Goal: Information Seeking & Learning: Learn about a topic

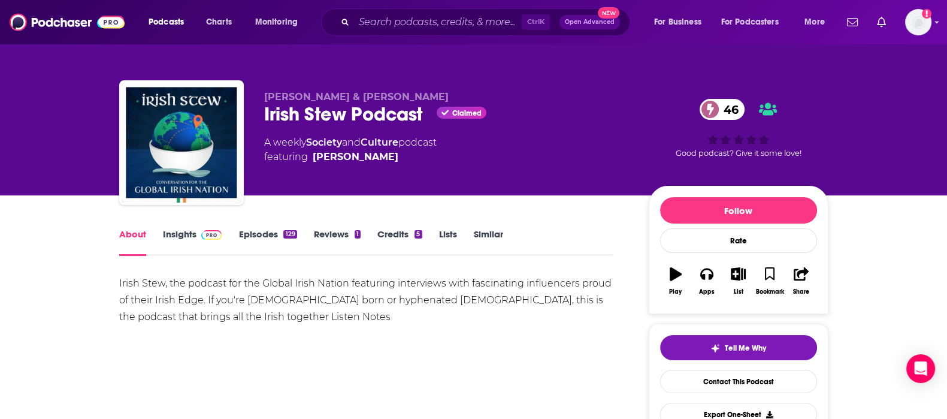
click at [180, 227] on div "About Insights Episodes 129 Reviews 1 Credits 5 Lists Similar" at bounding box center [366, 241] width 494 height 29
click at [183, 238] on link "Insights" at bounding box center [192, 242] width 59 height 28
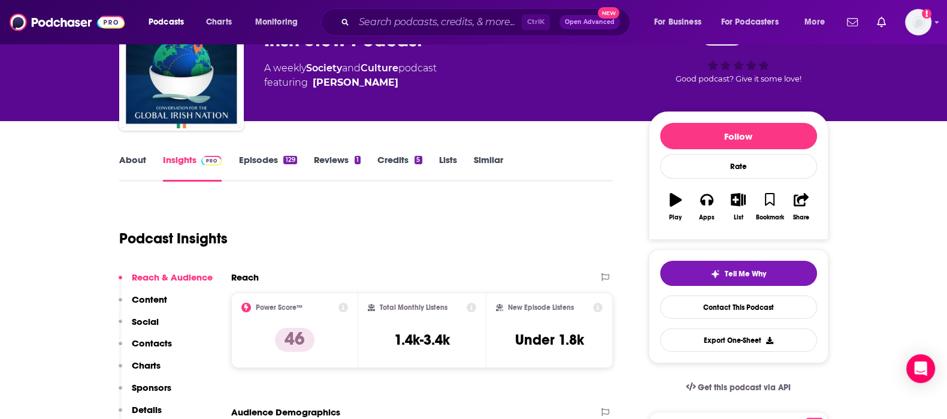
scroll to position [62, 0]
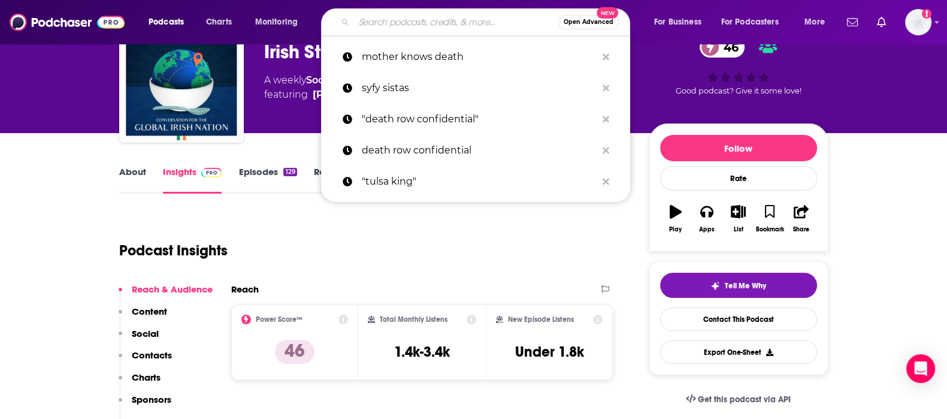
click at [411, 15] on input "Search podcasts, credits, & more..." at bounding box center [456, 22] width 204 height 19
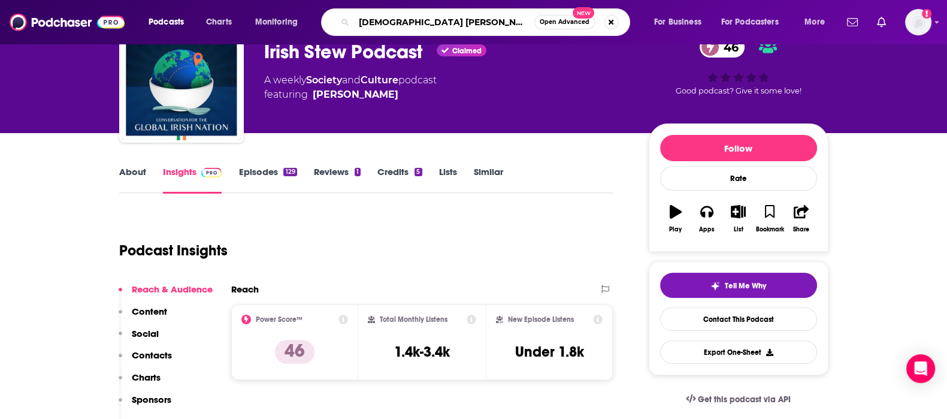
type input "IRISH STORIES"
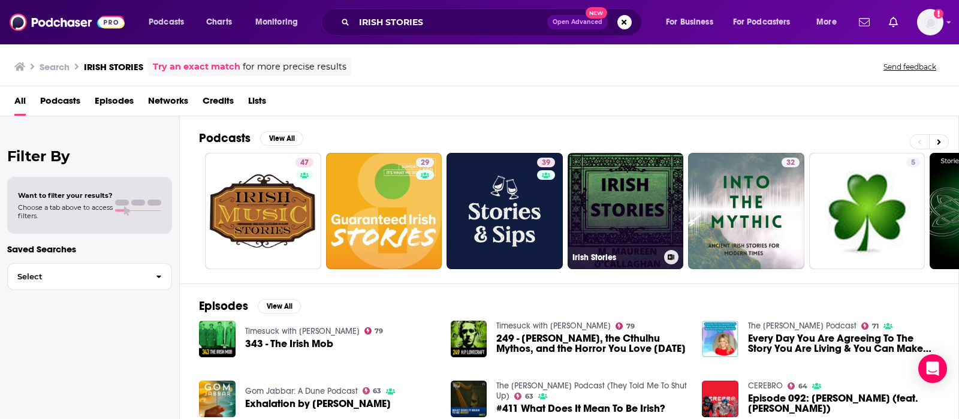
click at [630, 232] on link "Irish Stories" at bounding box center [626, 211] width 116 height 116
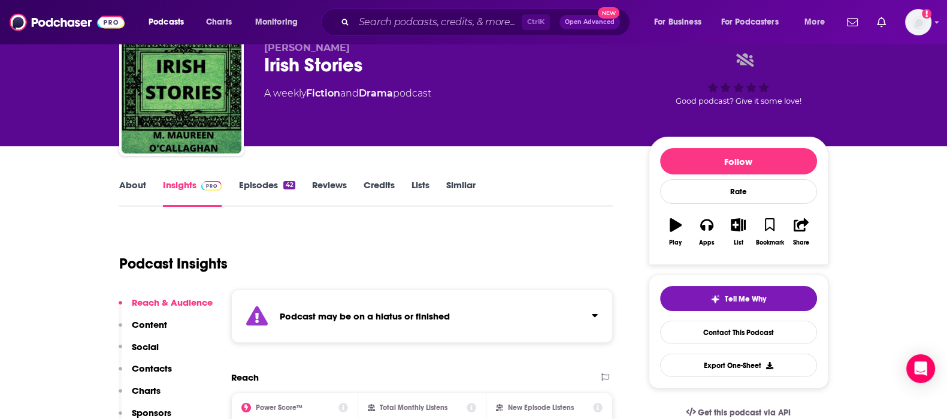
scroll to position [31, 0]
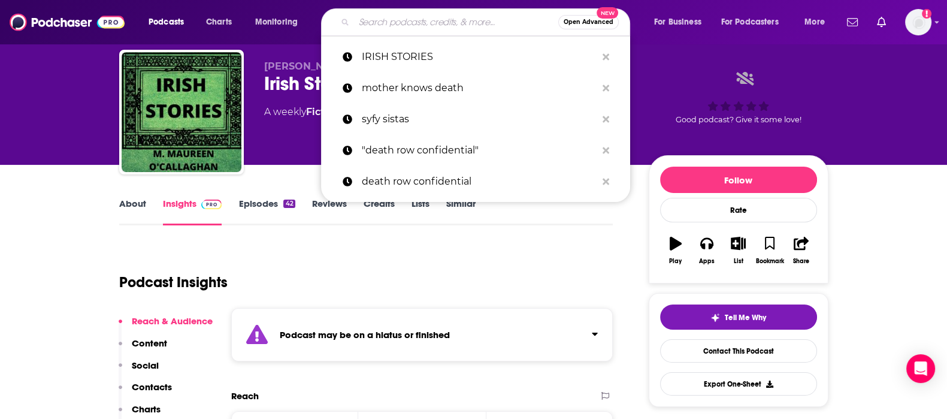
click at [393, 26] on input "Search podcasts, credits, & more..." at bounding box center [456, 22] width 204 height 19
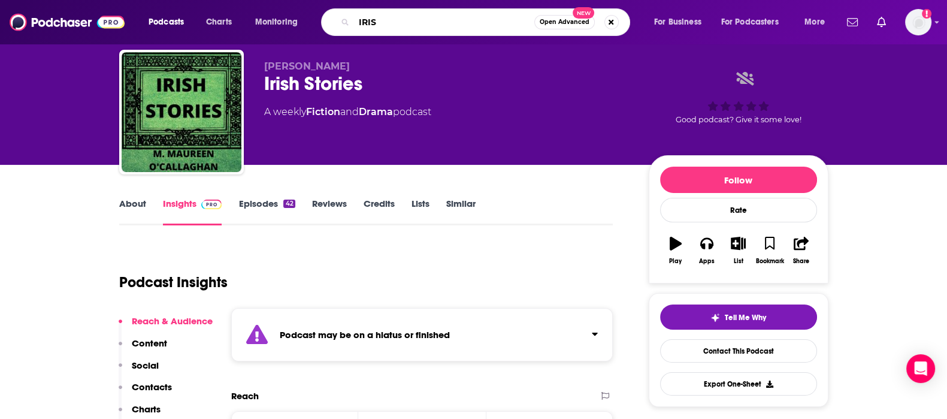
type input "IRISH"
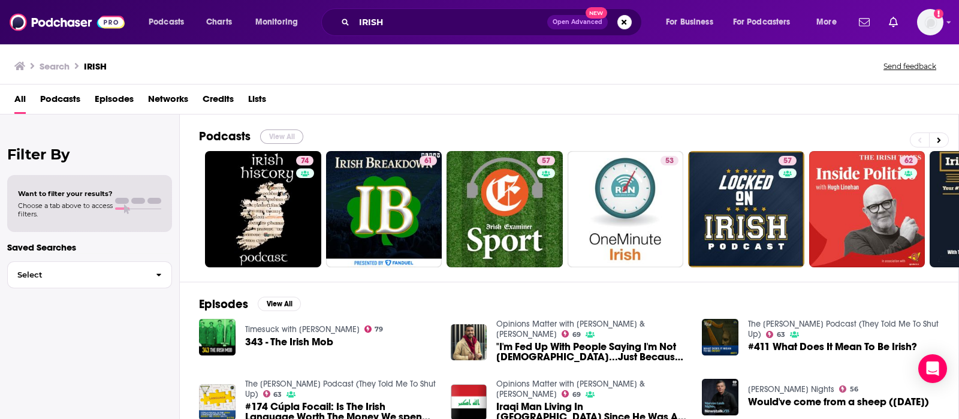
click at [267, 140] on button "View All" at bounding box center [281, 136] width 43 height 14
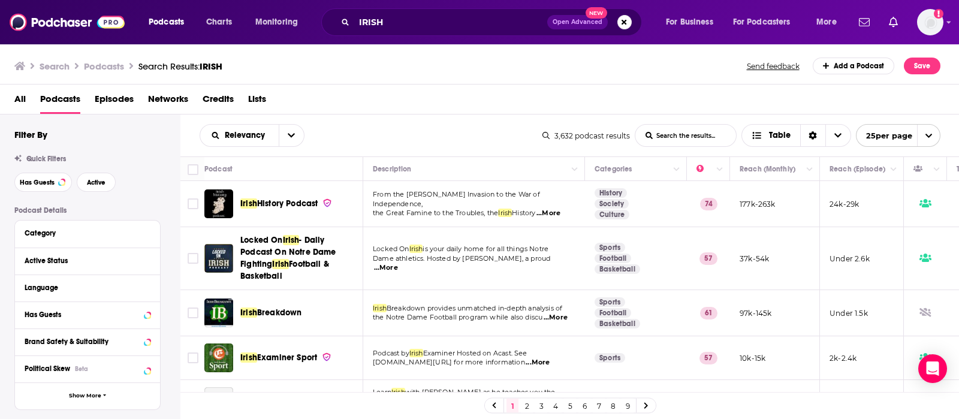
click at [552, 319] on span "...More" at bounding box center [556, 318] width 24 height 10
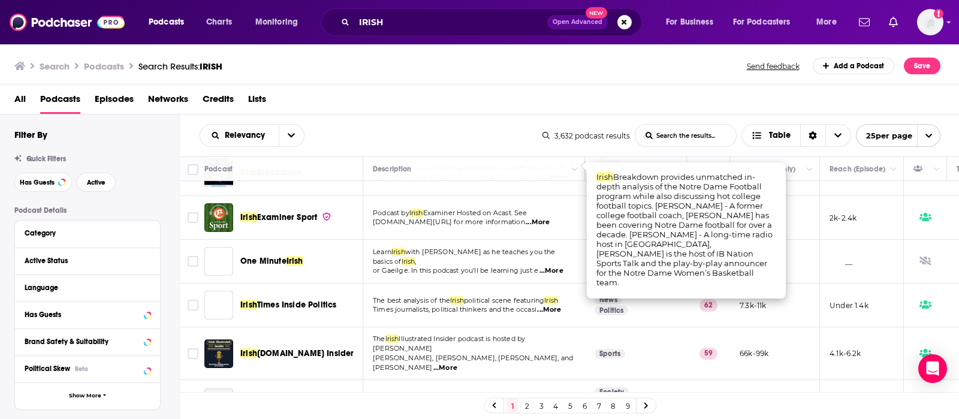
scroll to position [158, 0]
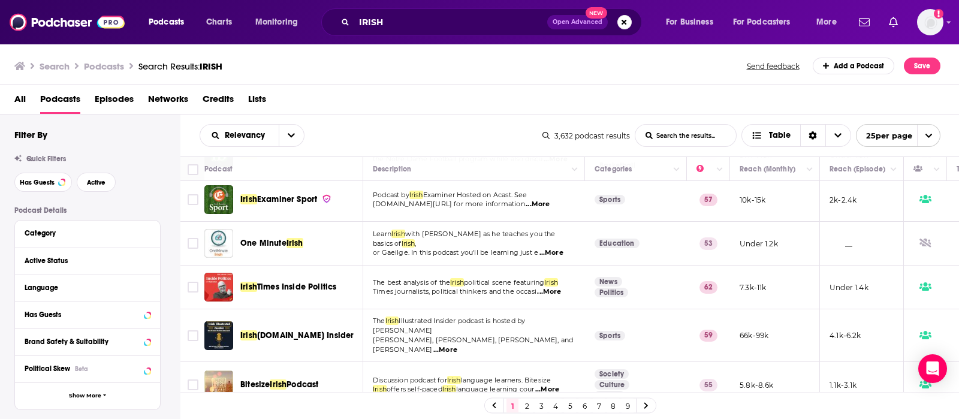
click at [491, 241] on span "with Eoin as he teaches you the basics of" at bounding box center [464, 239] width 183 height 18
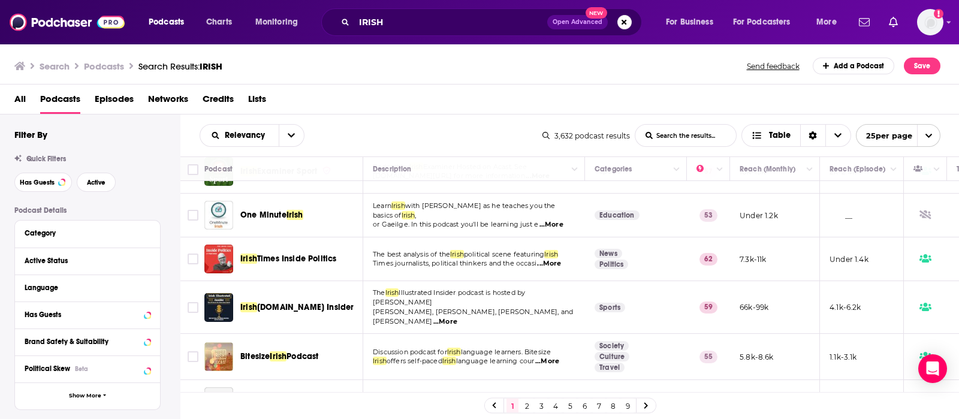
scroll to position [200, 0]
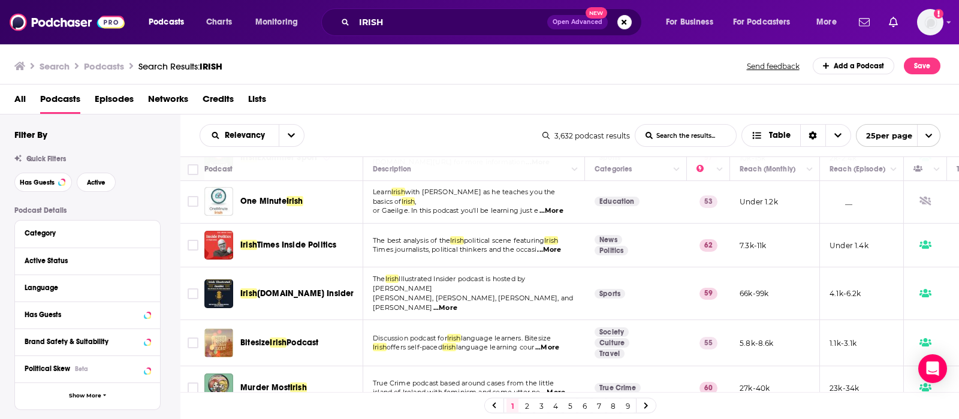
click at [457, 303] on span "...More" at bounding box center [445, 308] width 24 height 10
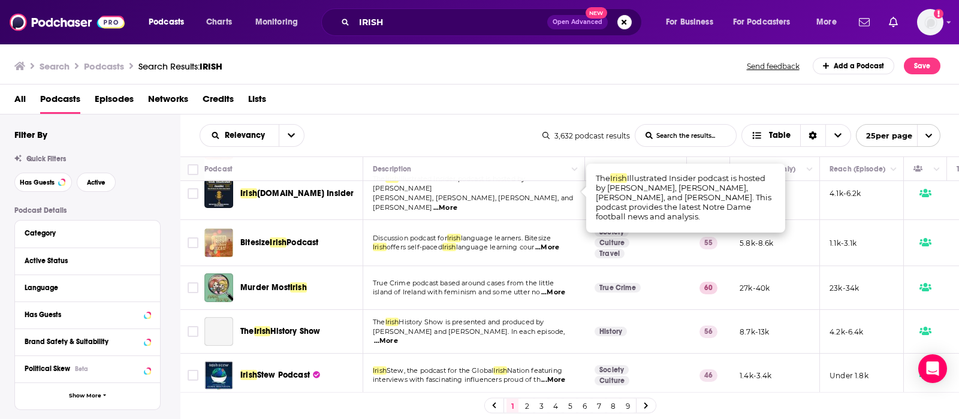
scroll to position [302, 0]
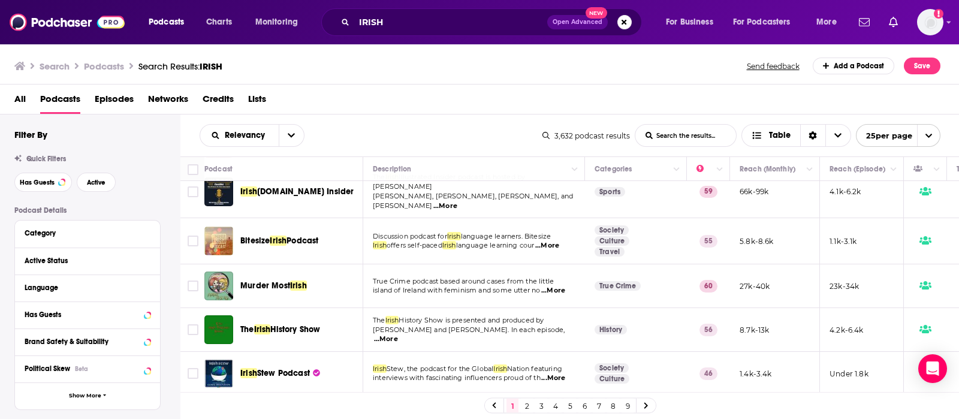
click at [478, 316] on span "History Show is presented and produced by" at bounding box center [471, 320] width 145 height 8
click at [398, 334] on span "...More" at bounding box center [386, 339] width 24 height 10
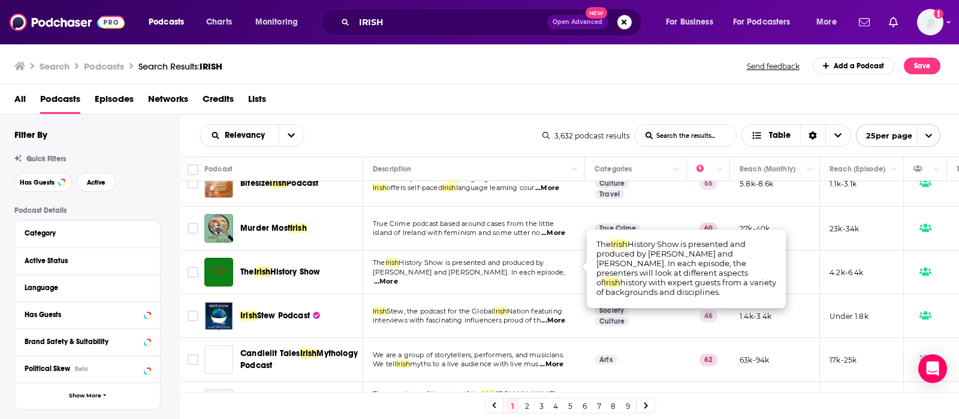
scroll to position [364, 0]
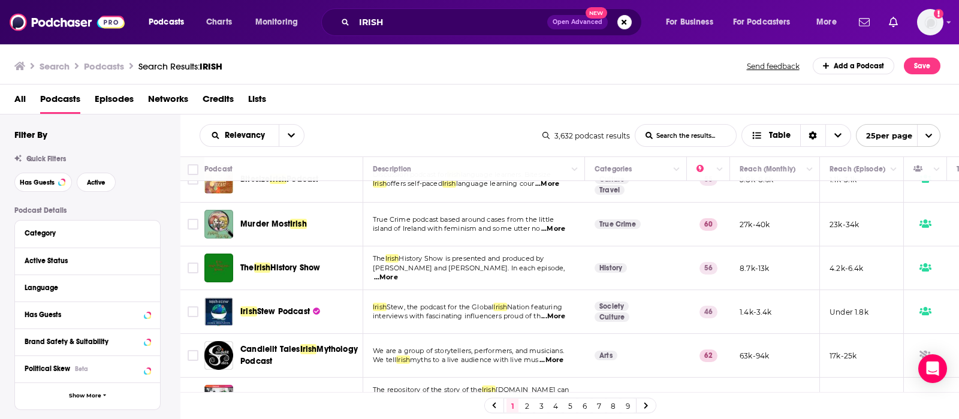
click at [557, 312] on span "...More" at bounding box center [553, 317] width 24 height 10
click at [398, 273] on span "...More" at bounding box center [386, 278] width 24 height 10
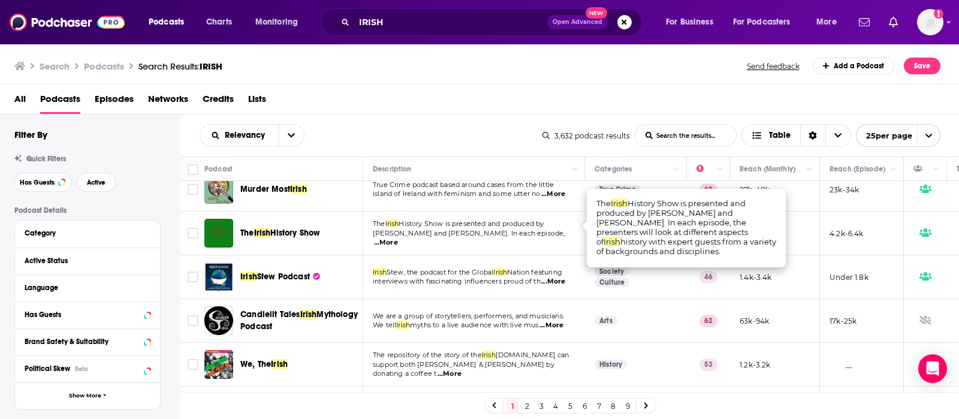
scroll to position [402, 0]
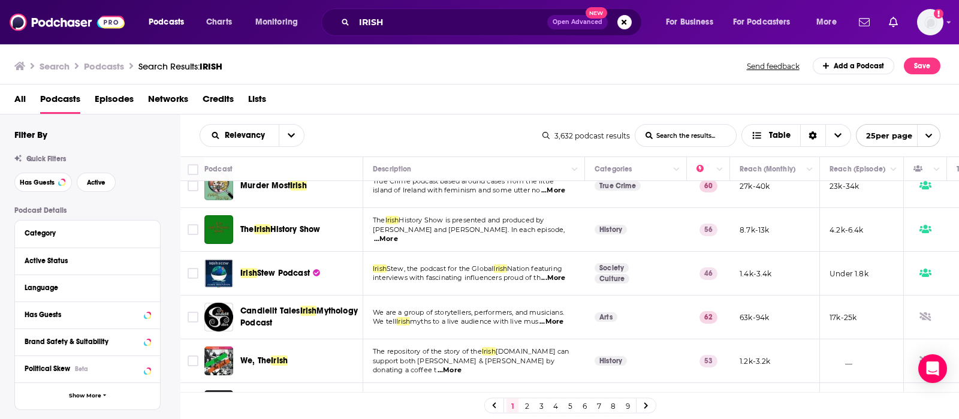
click at [561, 236] on td "The Irish History Show is presented and produced by Cathal Brennan and John Dor…" at bounding box center [474, 230] width 222 height 44
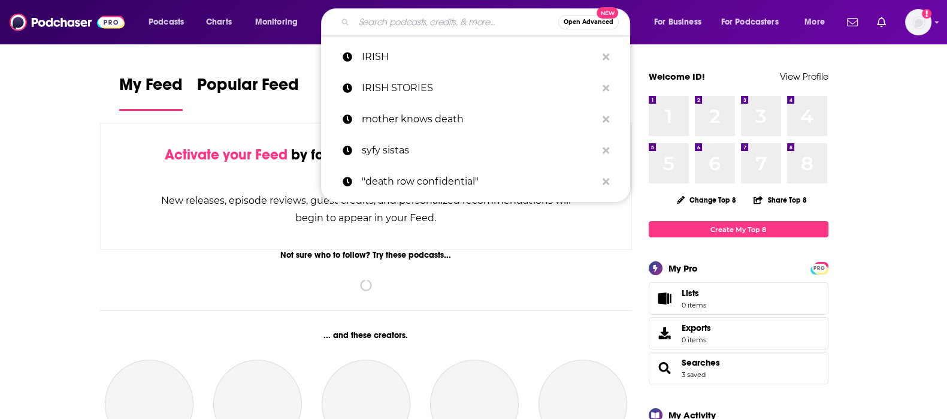
click at [364, 18] on input "Search podcasts, credits, & more..." at bounding box center [456, 22] width 204 height 19
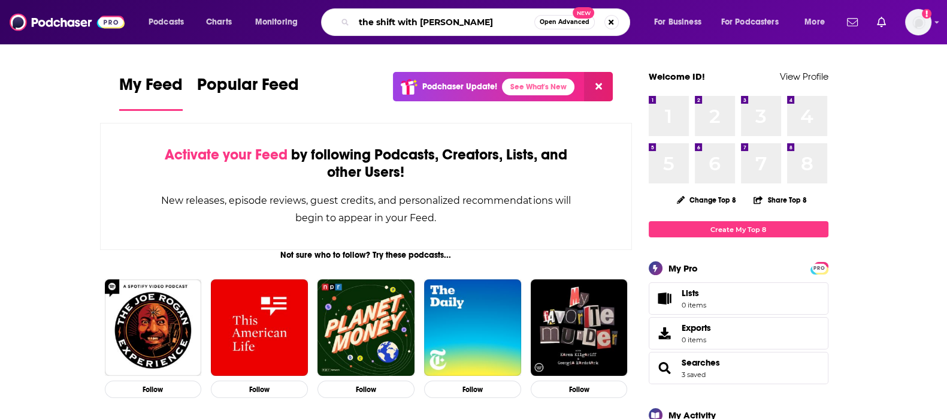
type input "the shift with [PERSON_NAME]"
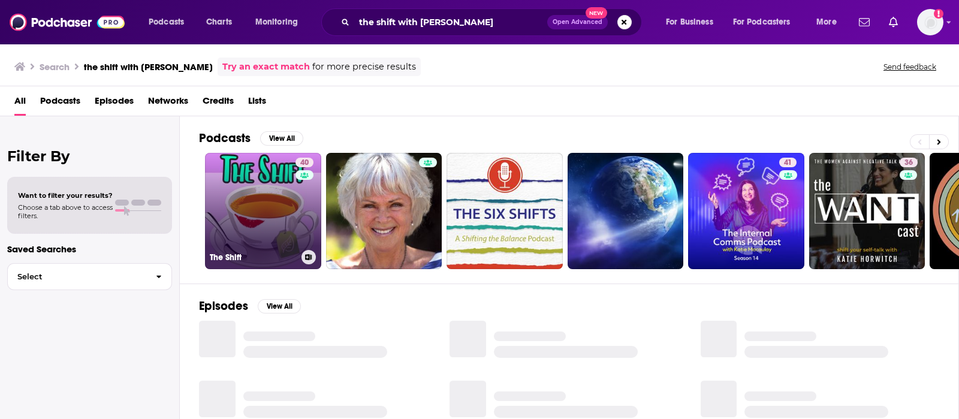
click at [273, 219] on link "40 The Shift" at bounding box center [263, 211] width 116 height 116
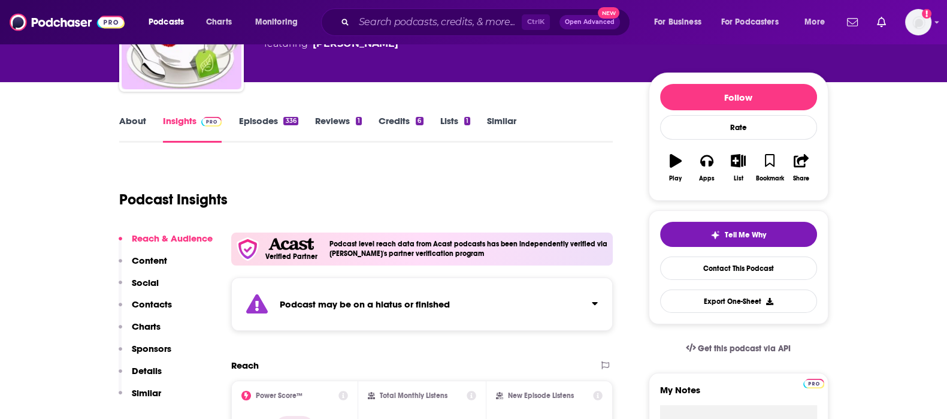
scroll to position [192, 0]
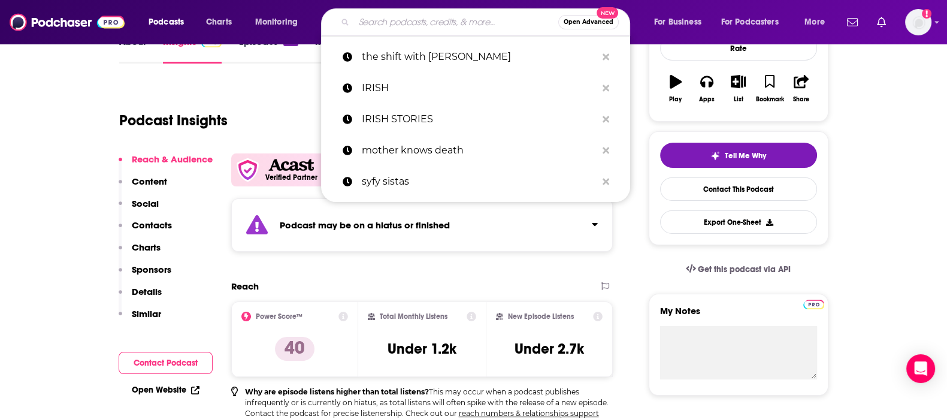
click at [376, 22] on input "Search podcasts, credits, & more..." at bounding box center [456, 22] width 204 height 19
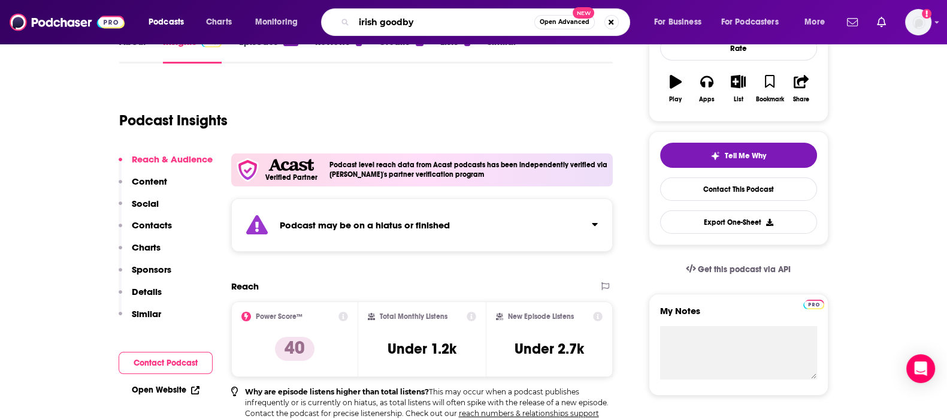
type input "irish goodbye"
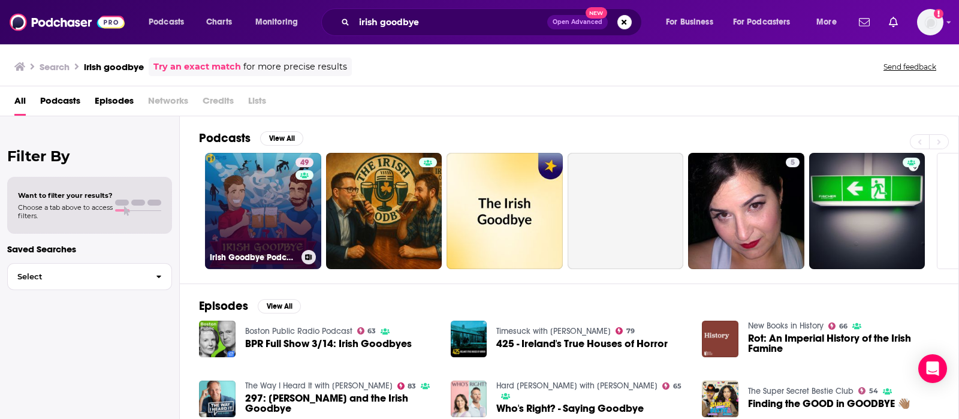
click at [291, 219] on link "49 Irish Goodbye Podcast" at bounding box center [263, 211] width 116 height 116
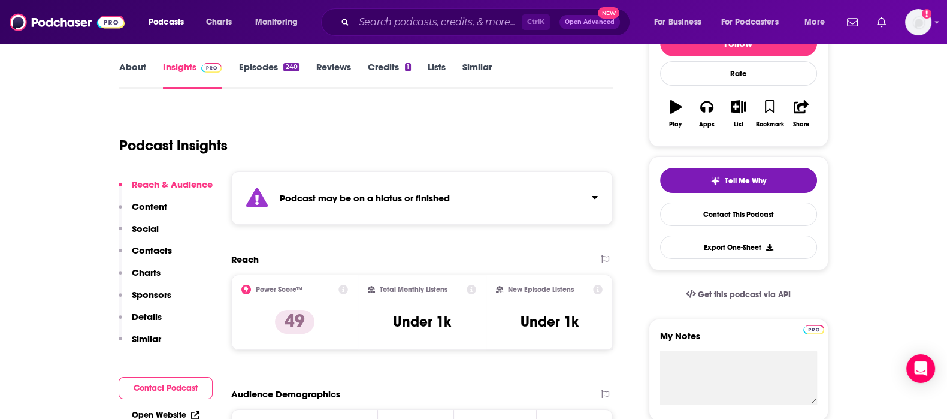
scroll to position [168, 0]
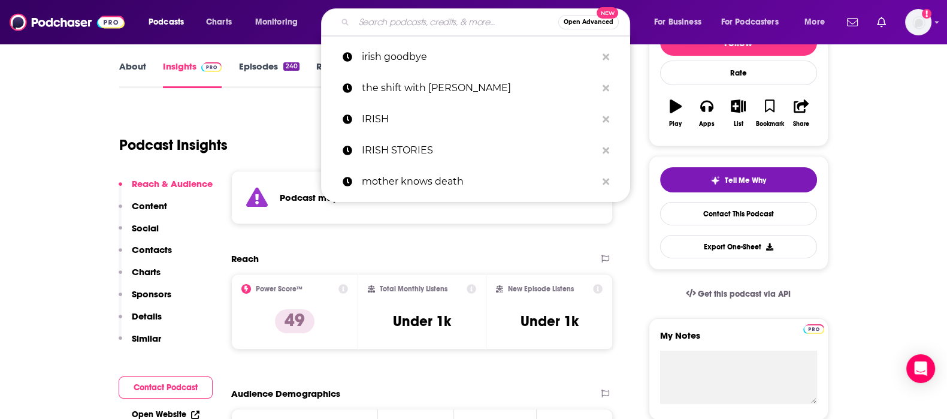
click at [409, 19] on input "Search podcasts, credits, & more..." at bounding box center [456, 22] width 204 height 19
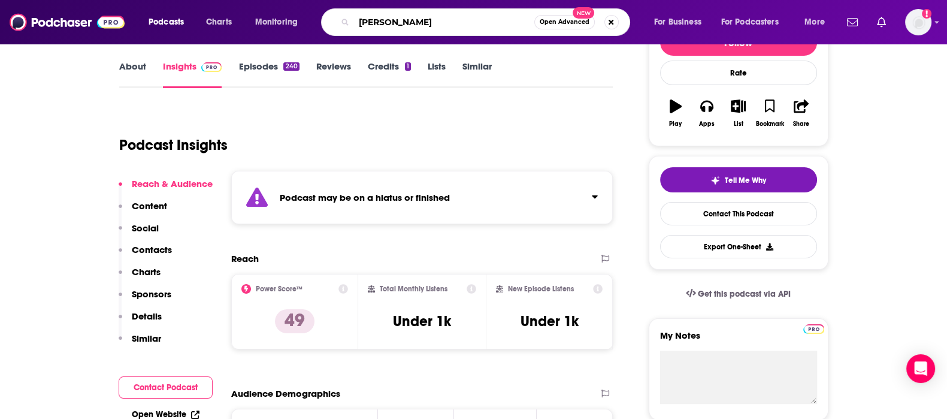
type input "long hall"
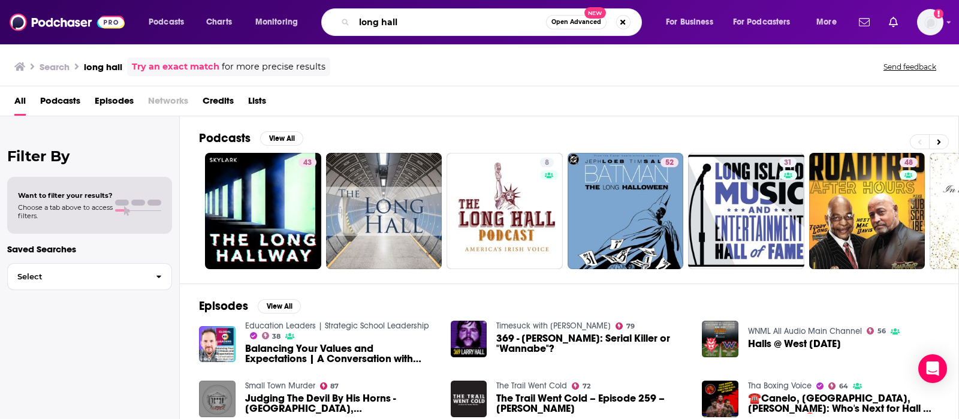
click at [421, 20] on input "long hall" at bounding box center [450, 22] width 192 height 19
type input "long hall irish"
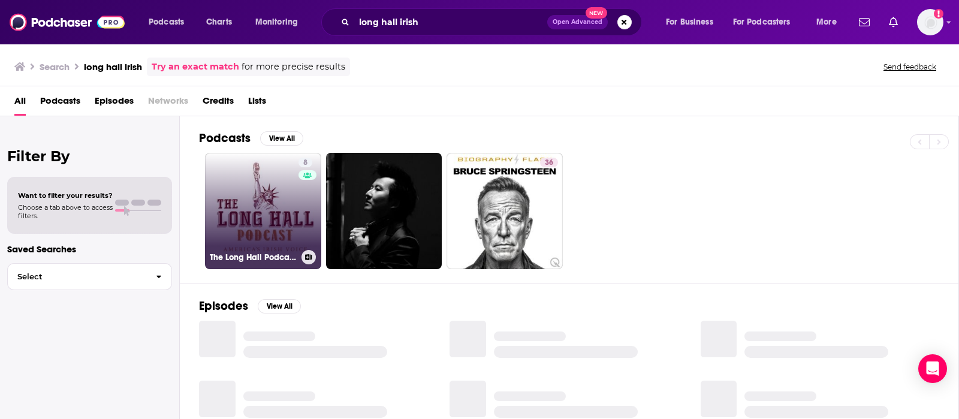
click at [264, 211] on link "8 The Long Hall Podcast - America's Irish Voice" at bounding box center [263, 211] width 116 height 116
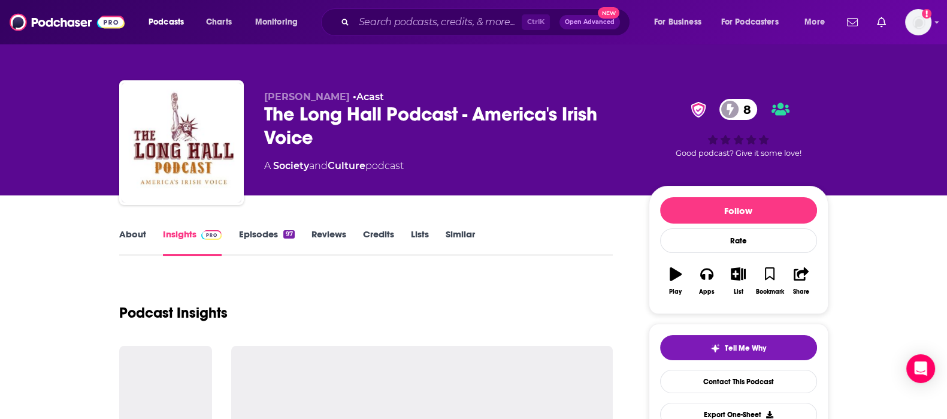
scroll to position [180, 0]
